Goal: Communication & Community: Answer question/provide support

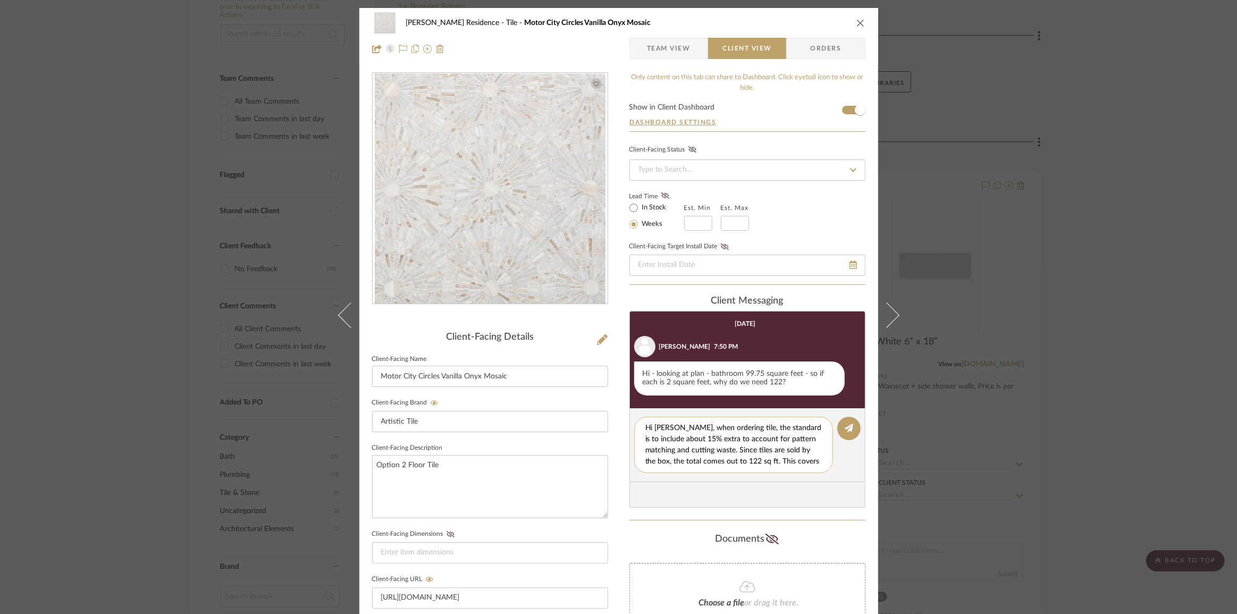
click at [732, 452] on textarea "Hi [PERSON_NAME], when ordering tile, the standard is to include about 15% extr…" at bounding box center [737, 444] width 184 height 45
click at [695, 430] on textarea "Hi [PERSON_NAME], When ordering tile, the standard is to include about 15% extr…" at bounding box center [737, 444] width 184 height 45
click at [781, 462] on textarea "Hi [PERSON_NAME], when ordering tile, the standard is to include about 15% extr…" at bounding box center [737, 444] width 184 height 45
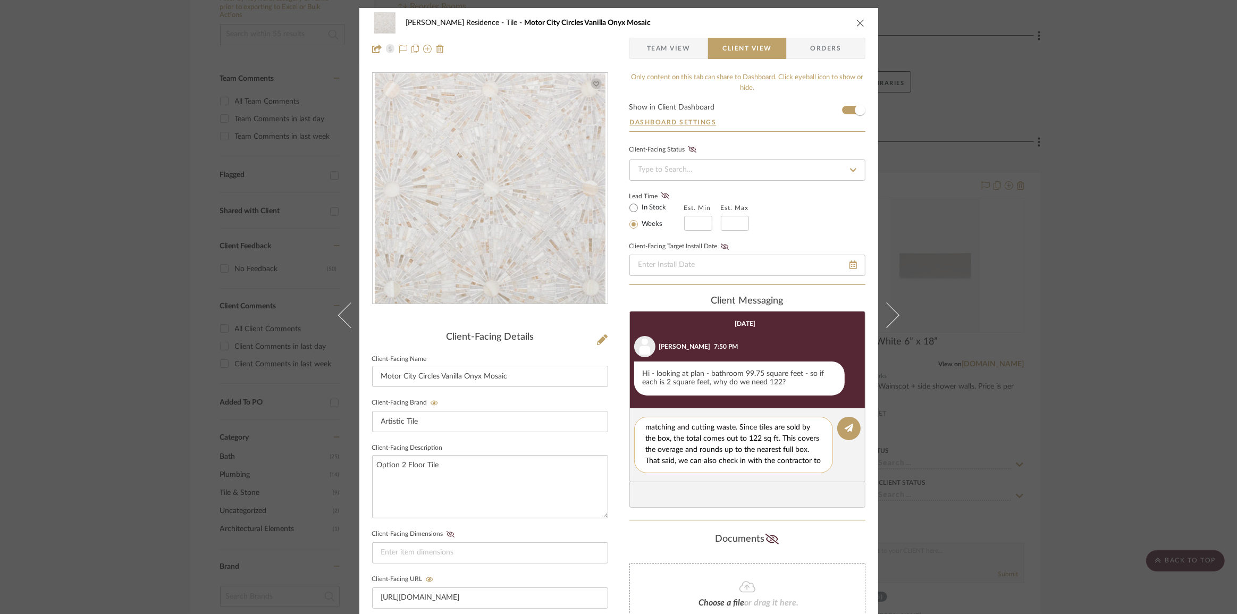
scroll to position [44, 0]
click at [723, 461] on textarea "Hi [PERSON_NAME], when ordering tile, the standard is to include about 15% extr…" at bounding box center [737, 444] width 184 height 45
type textarea "Hi [PERSON_NAME], when ordering tile, the standard is to include about 15% extr…"
click at [850, 428] on button at bounding box center [848, 428] width 23 height 23
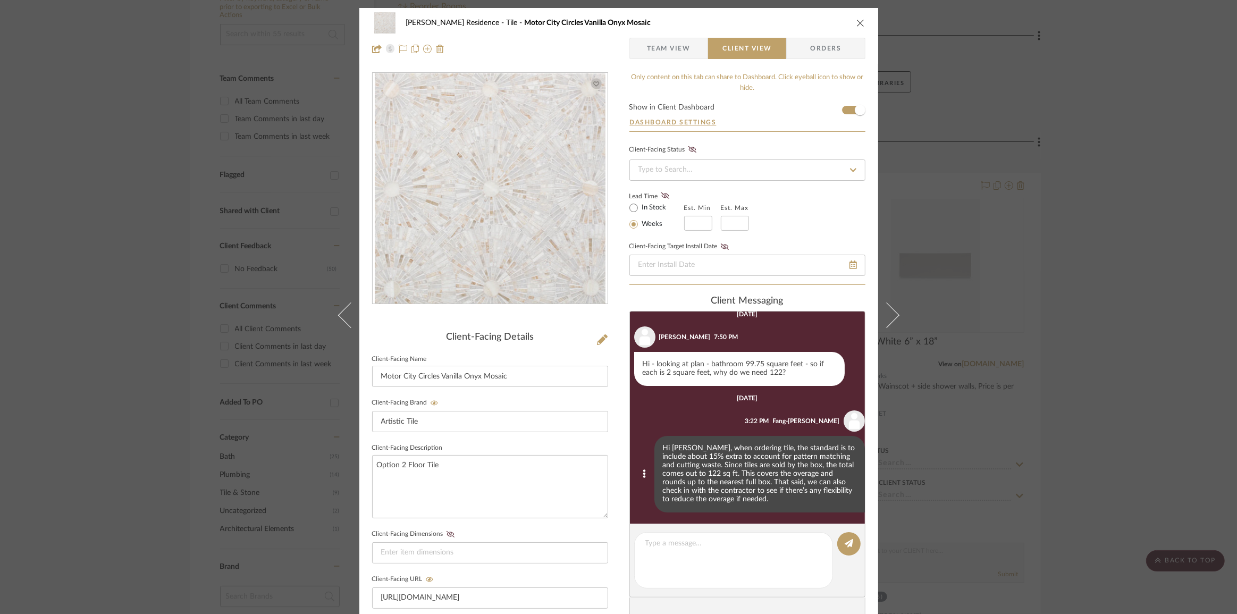
scroll to position [12, 0]
click at [1122, 446] on div "[PERSON_NAME] Residence Tile Motor City Circles Vanilla Onyx Mosaic Team View C…" at bounding box center [618, 307] width 1237 height 614
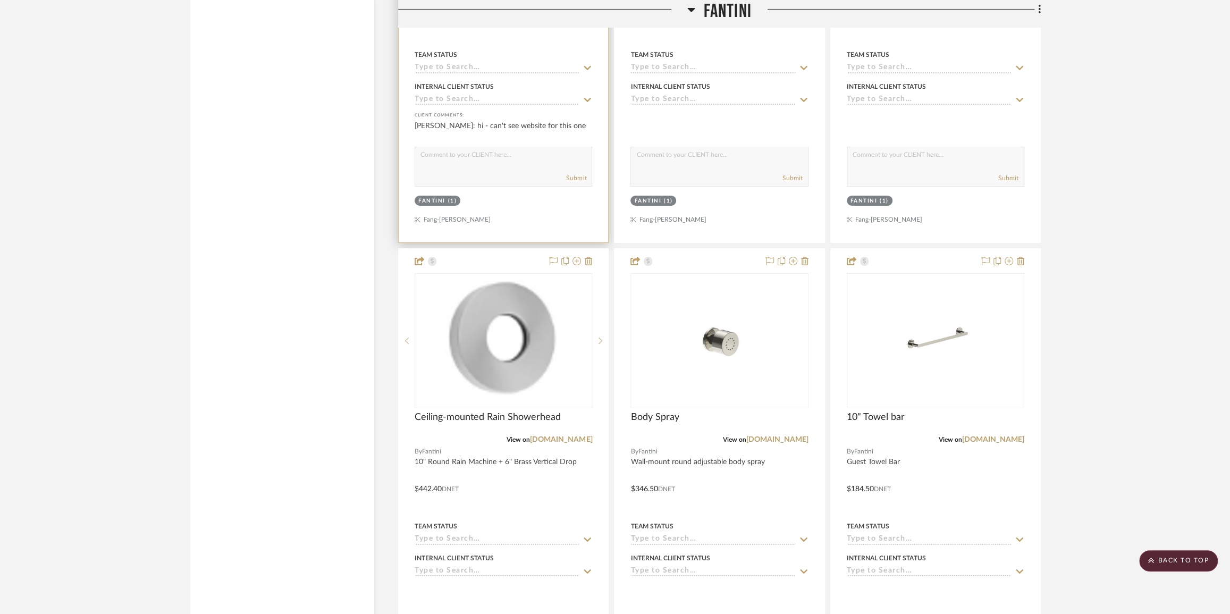
scroll to position [2947, 0]
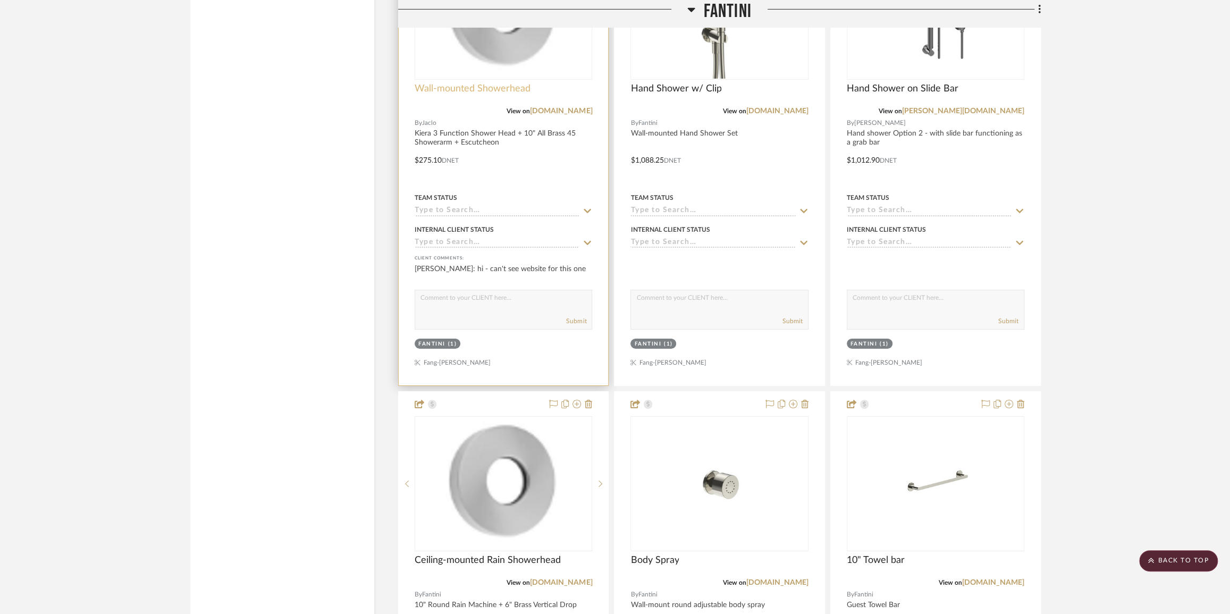
click at [496, 89] on span "Wall-mounted Showerhead" at bounding box center [473, 89] width 116 height 12
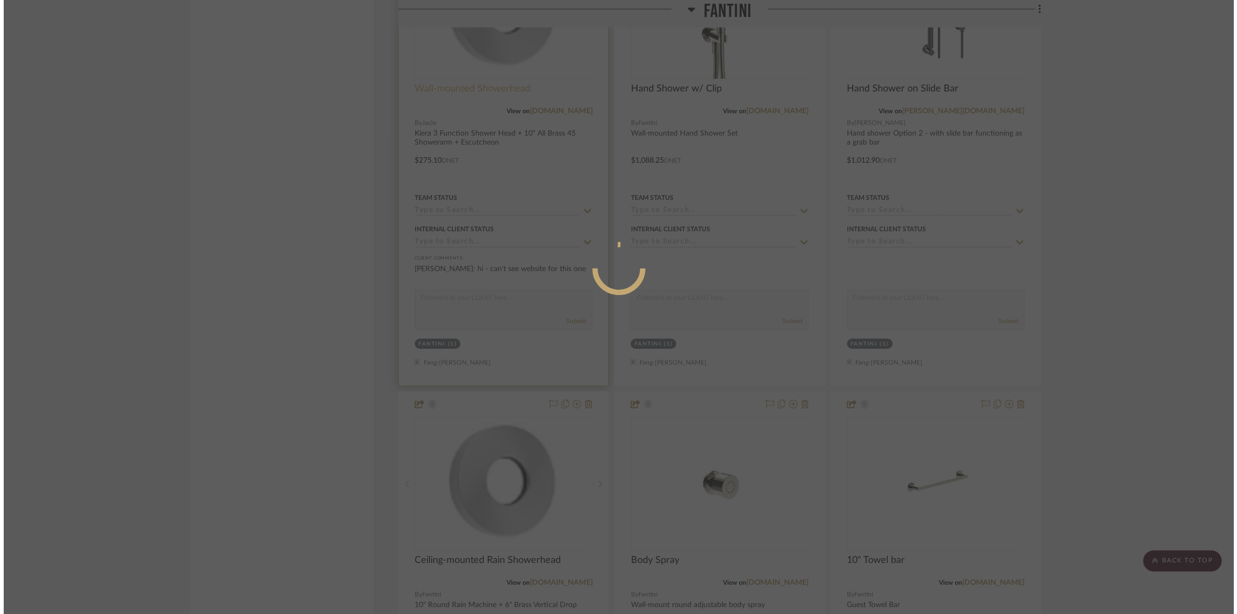
scroll to position [0, 0]
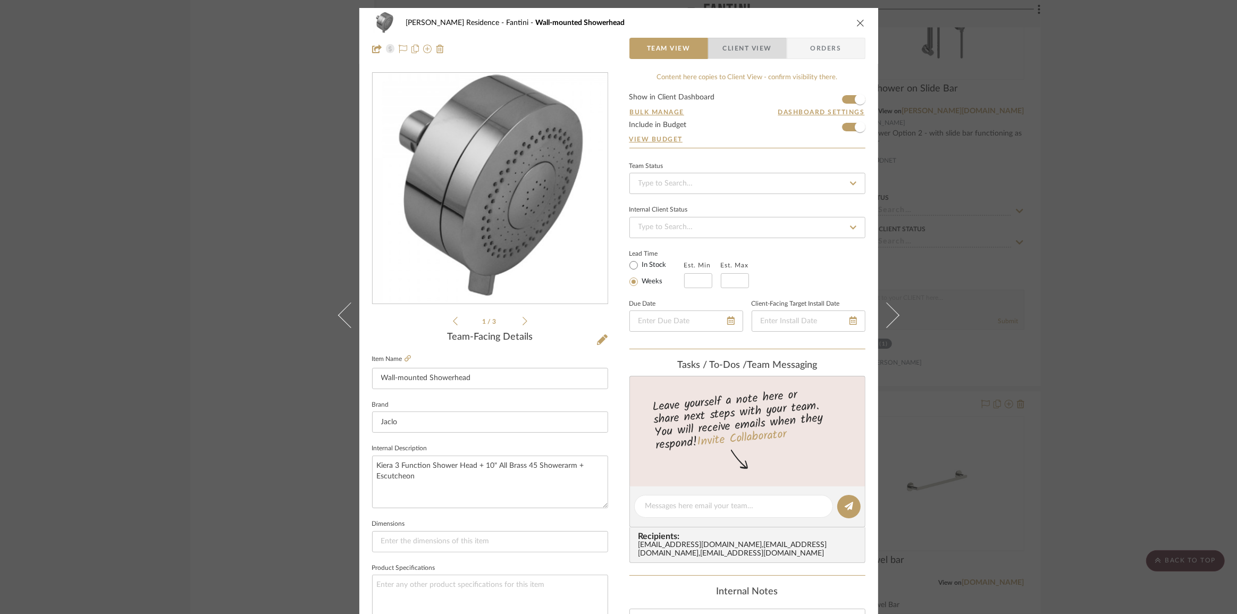
click at [730, 48] on span "Client View" at bounding box center [747, 48] width 49 height 21
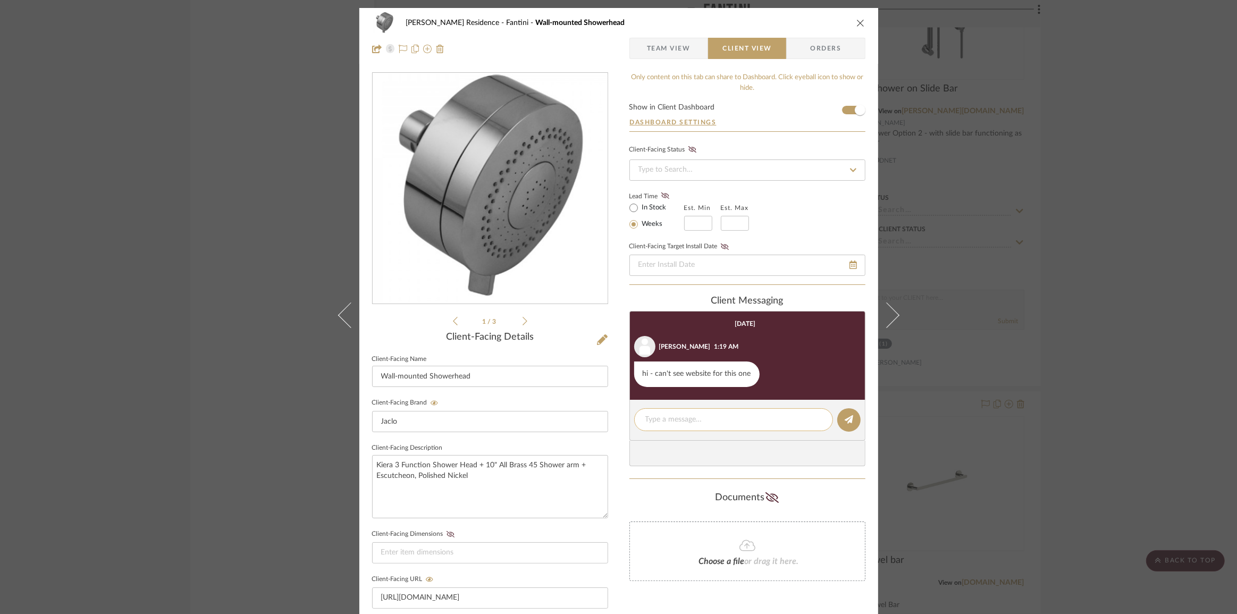
click at [696, 413] on div at bounding box center [733, 419] width 199 height 23
click at [720, 422] on textarea at bounding box center [733, 419] width 176 height 11
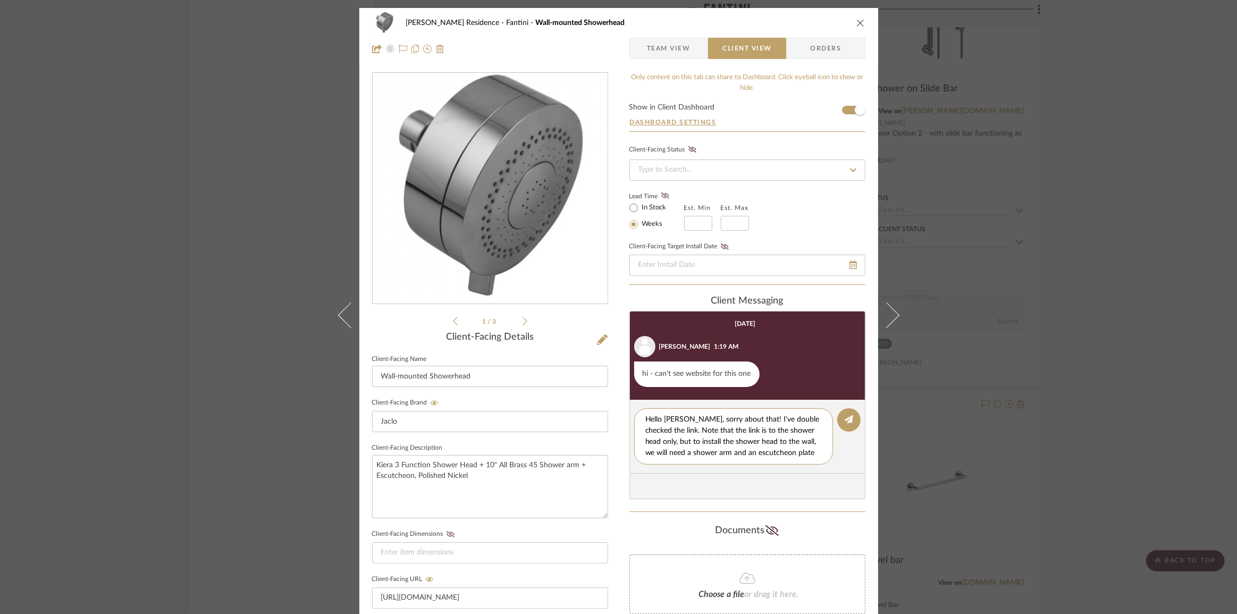
drag, startPoint x: 740, startPoint y: 454, endPoint x: 596, endPoint y: 397, distance: 154.8
click at [596, 397] on div "[PERSON_NAME] Residence Fantini Wall-mounted Showerhead Team View Client View O…" at bounding box center [618, 450] width 519 height 885
click at [756, 446] on textarea "Hello [PERSON_NAME], sorry about that! I've double checked the link. Note that …" at bounding box center [737, 436] width 184 height 45
drag, startPoint x: 669, startPoint y: 429, endPoint x: 821, endPoint y: 458, distance: 154.2
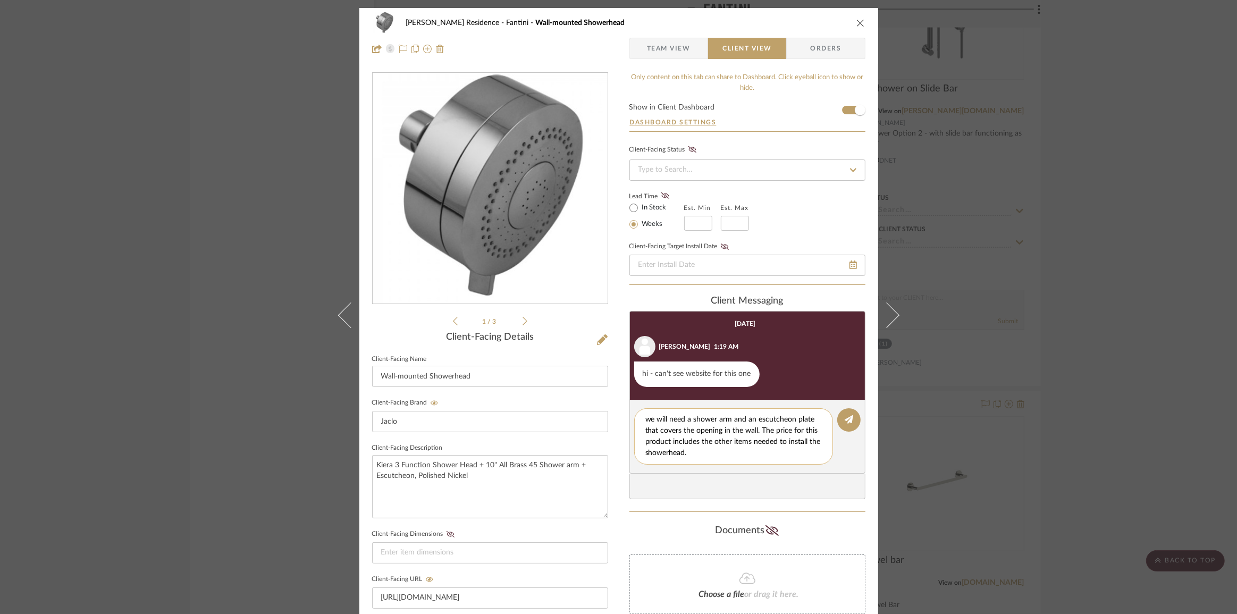
click at [821, 458] on textarea "Hello [PERSON_NAME], sorry about that! I've double checked the link. Note that …" at bounding box center [737, 436] width 184 height 45
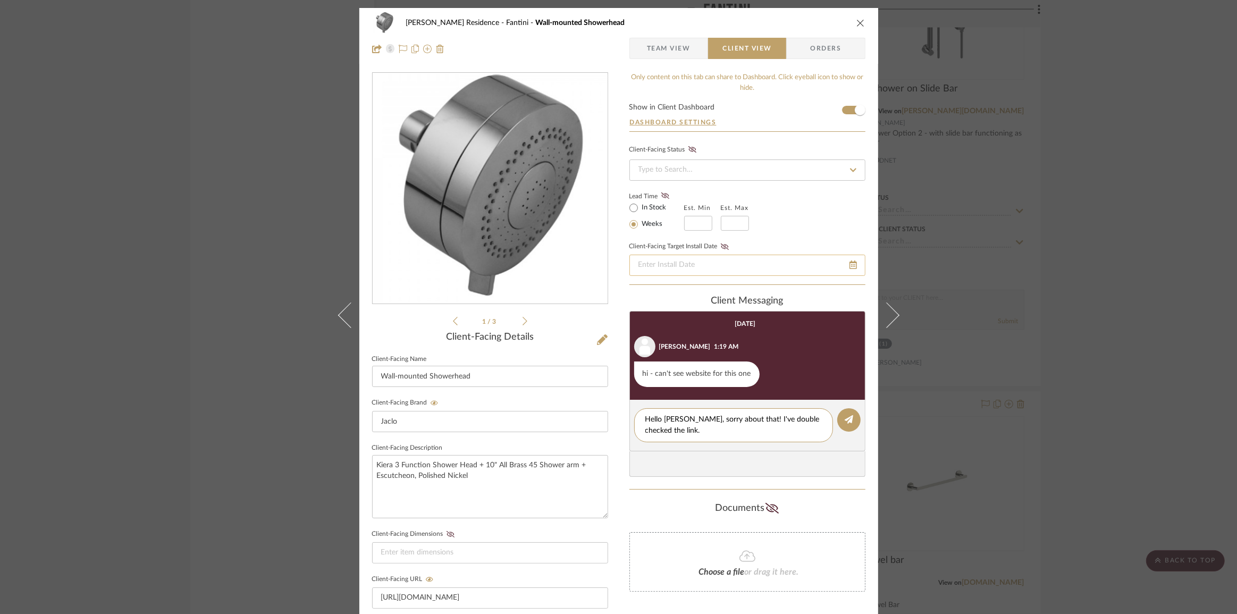
scroll to position [0, 0]
drag, startPoint x: 670, startPoint y: 433, endPoint x: 761, endPoint y: 420, distance: 92.3
click at [761, 420] on textarea "Hello [PERSON_NAME], sorry about that! I've double checked the link." at bounding box center [733, 425] width 176 height 22
paste textarea "To install it properly, we’ll also need a shower arm and an escutcheon plate (w…"
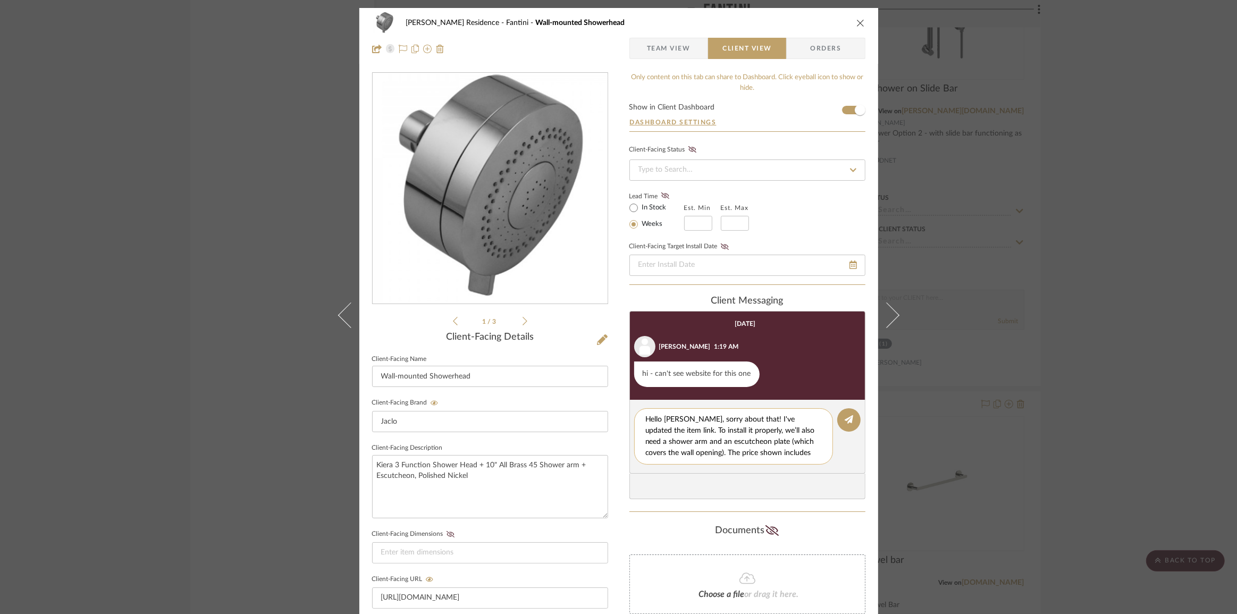
drag, startPoint x: 673, startPoint y: 416, endPoint x: 722, endPoint y: 422, distance: 49.2
click at [722, 422] on textarea "Hello [PERSON_NAME], sorry about that! I've updated the item link. To install i…" at bounding box center [737, 436] width 184 height 45
drag, startPoint x: 691, startPoint y: 437, endPoint x: 672, endPoint y: 435, distance: 19.2
click at [689, 438] on textarea "Hello [PERSON_NAME], sorry about that! I've updated the item link. To install i…" at bounding box center [737, 436] width 184 height 45
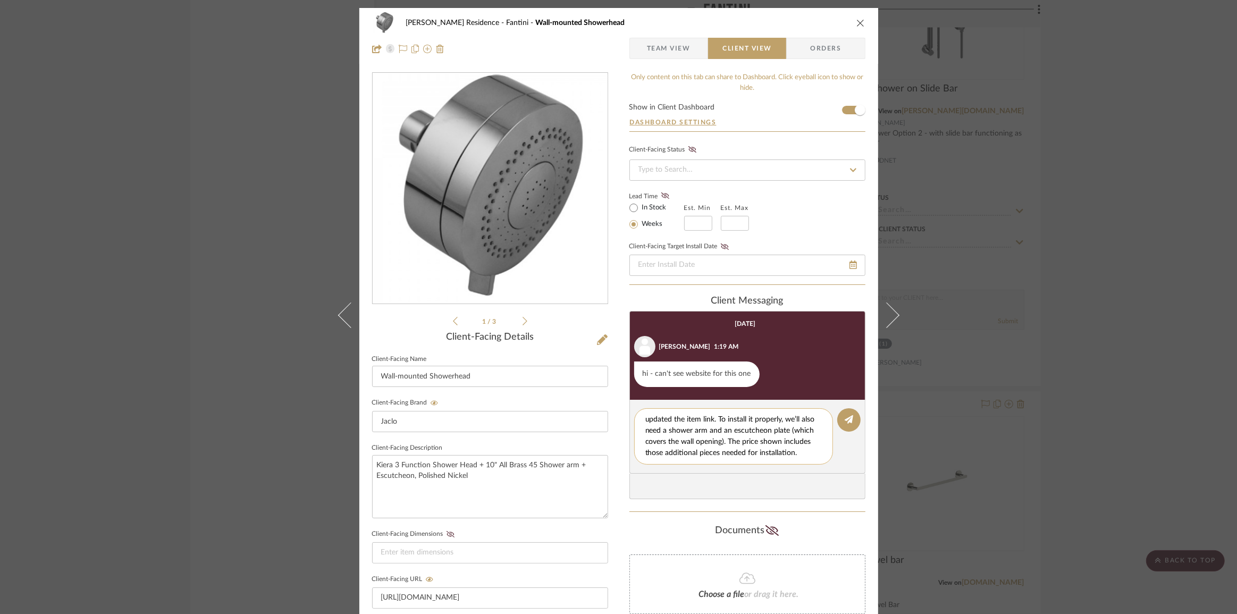
drag, startPoint x: 673, startPoint y: 428, endPoint x: 784, endPoint y: 456, distance: 115.2
click at [784, 456] on textarea "Hello [PERSON_NAME], sorry about that! I've updated the item link. To install i…" at bounding box center [737, 436] width 184 height 45
click at [765, 446] on textarea "Hello [PERSON_NAME], sorry about that! I've updated the item link. To install i…" at bounding box center [737, 436] width 184 height 45
click at [672, 429] on textarea "Hello [PERSON_NAME], sorry about that! I've updated the item link. To install i…" at bounding box center [737, 436] width 184 height 45
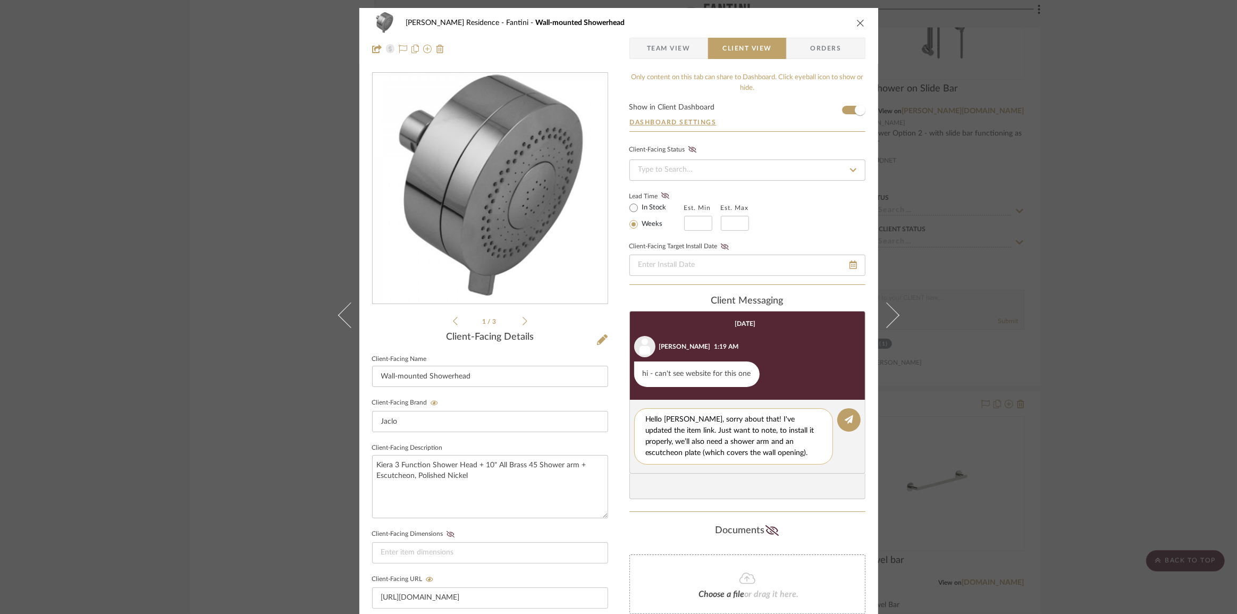
click at [767, 433] on textarea "Hello [PERSON_NAME], sorry about that! I've updated the item link. Just want to…" at bounding box center [737, 436] width 184 height 45
click at [771, 433] on textarea "Hello [PERSON_NAME], sorry about that! I've updated the item link. Just want to…" at bounding box center [737, 436] width 184 height 45
click at [658, 434] on textarea "Hello [PERSON_NAME], sorry about that! I've updated the item link. Just want to…" at bounding box center [737, 436] width 184 height 45
click at [797, 430] on textarea "Hello [PERSON_NAME], sorry about that! I've updated the shower head link. Just …" at bounding box center [737, 436] width 184 height 45
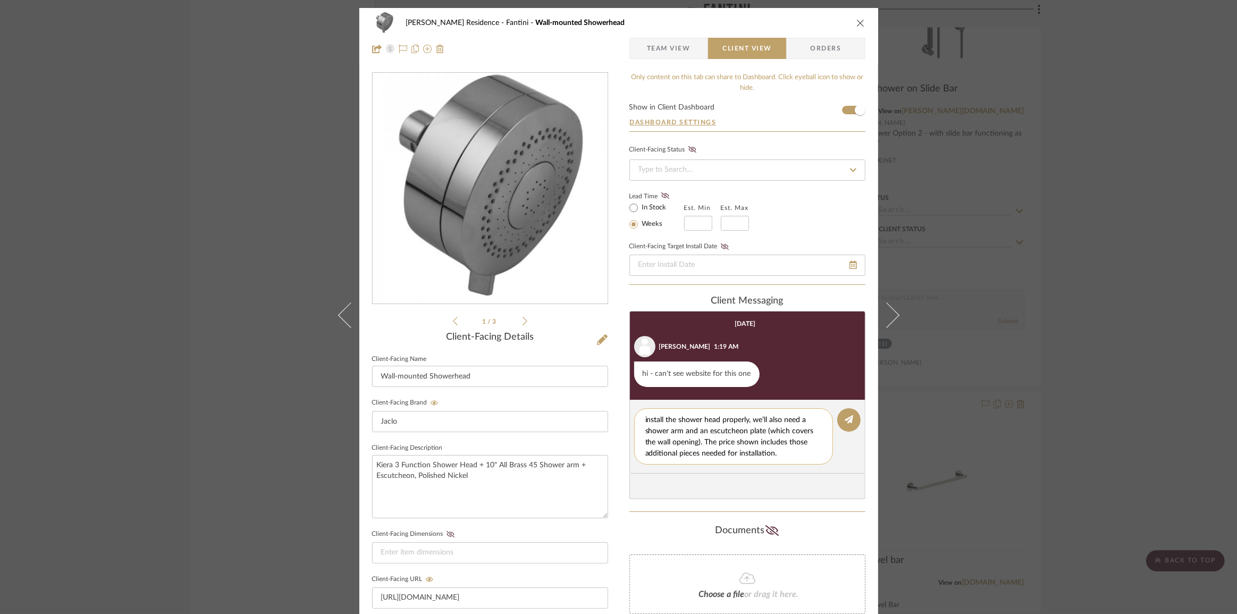
click at [753, 453] on textarea "Hello [PERSON_NAME], sorry about that! I've updated the shower head link. Just …" at bounding box center [737, 436] width 184 height 45
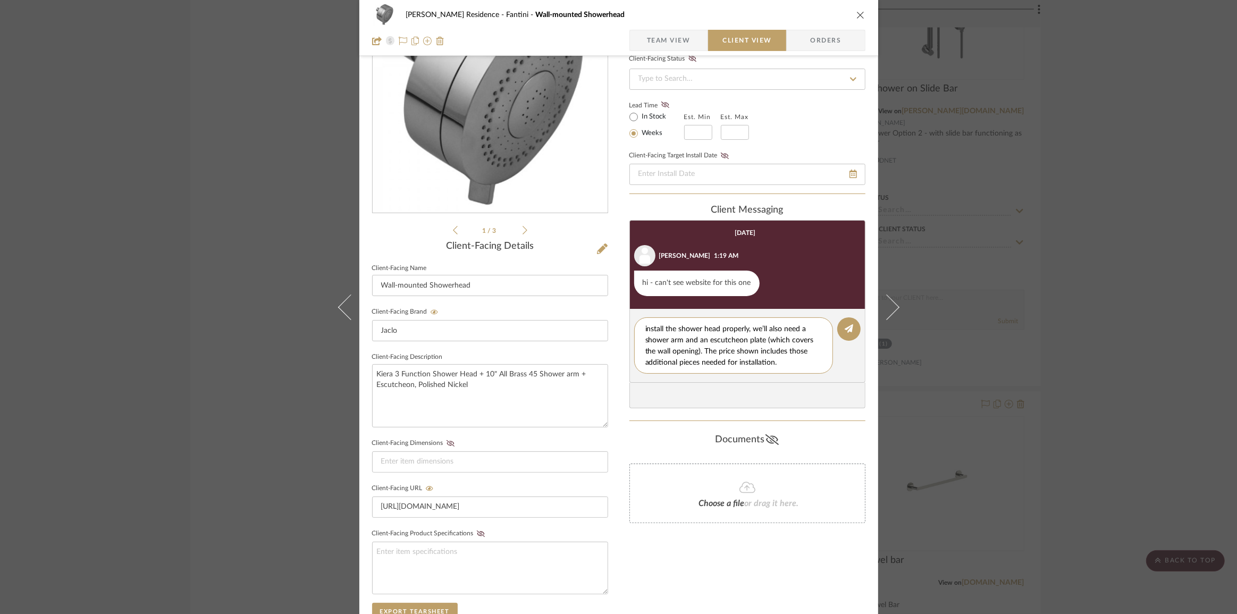
scroll to position [96, 0]
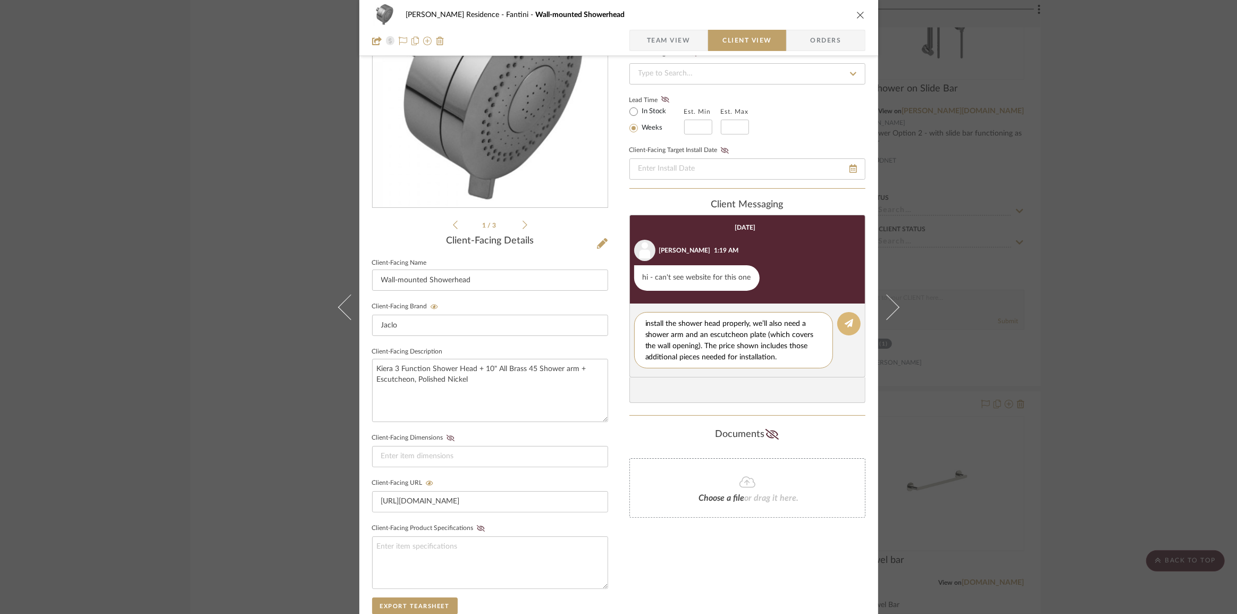
type textarea "Hello [PERSON_NAME], sorry about that! I've updated the shower head link. Just …"
click at [851, 320] on button at bounding box center [848, 323] width 23 height 23
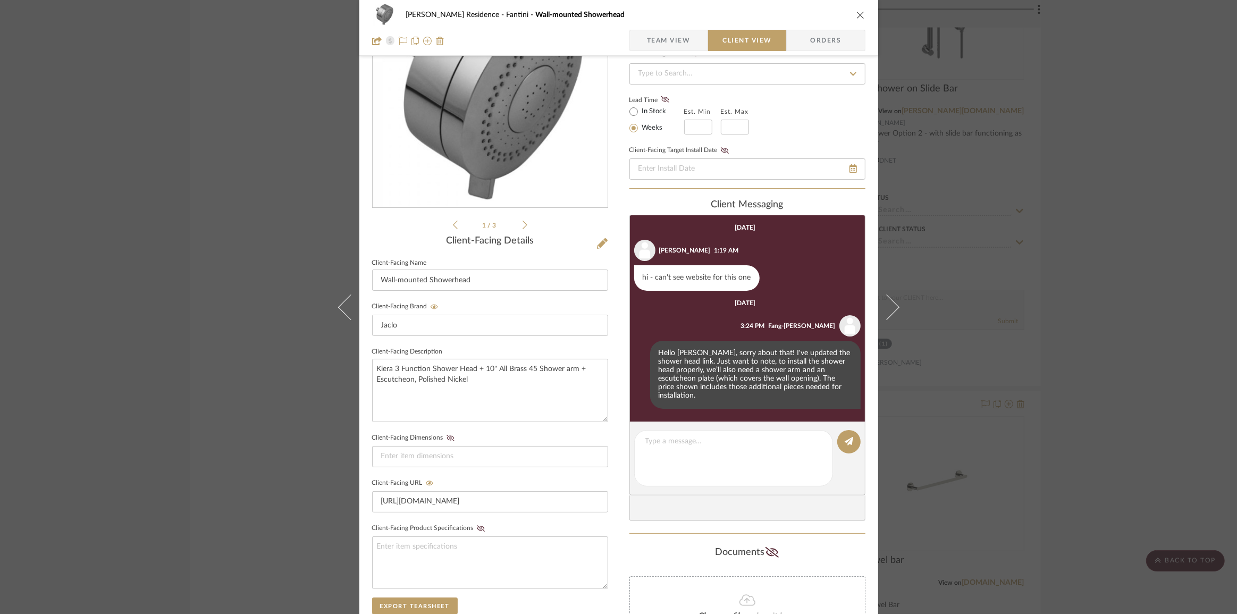
click at [213, 393] on div "[PERSON_NAME] Residence Fantini Wall-mounted Showerhead Team View Client View O…" at bounding box center [618, 307] width 1237 height 614
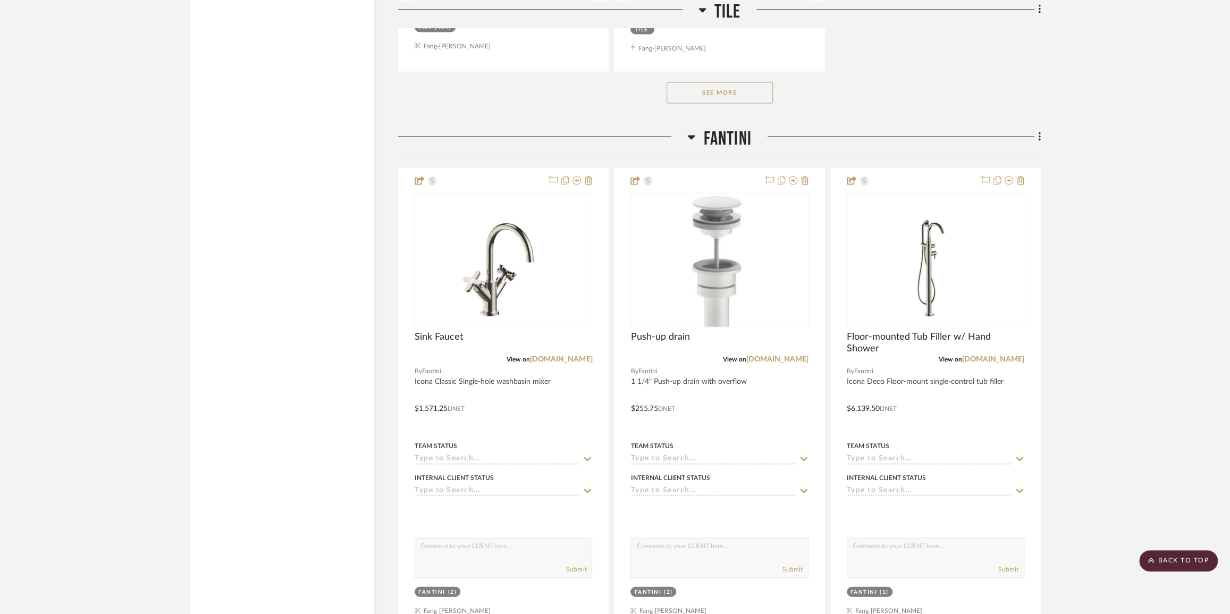
scroll to position [1739, 0]
